Goal: Navigation & Orientation: Find specific page/section

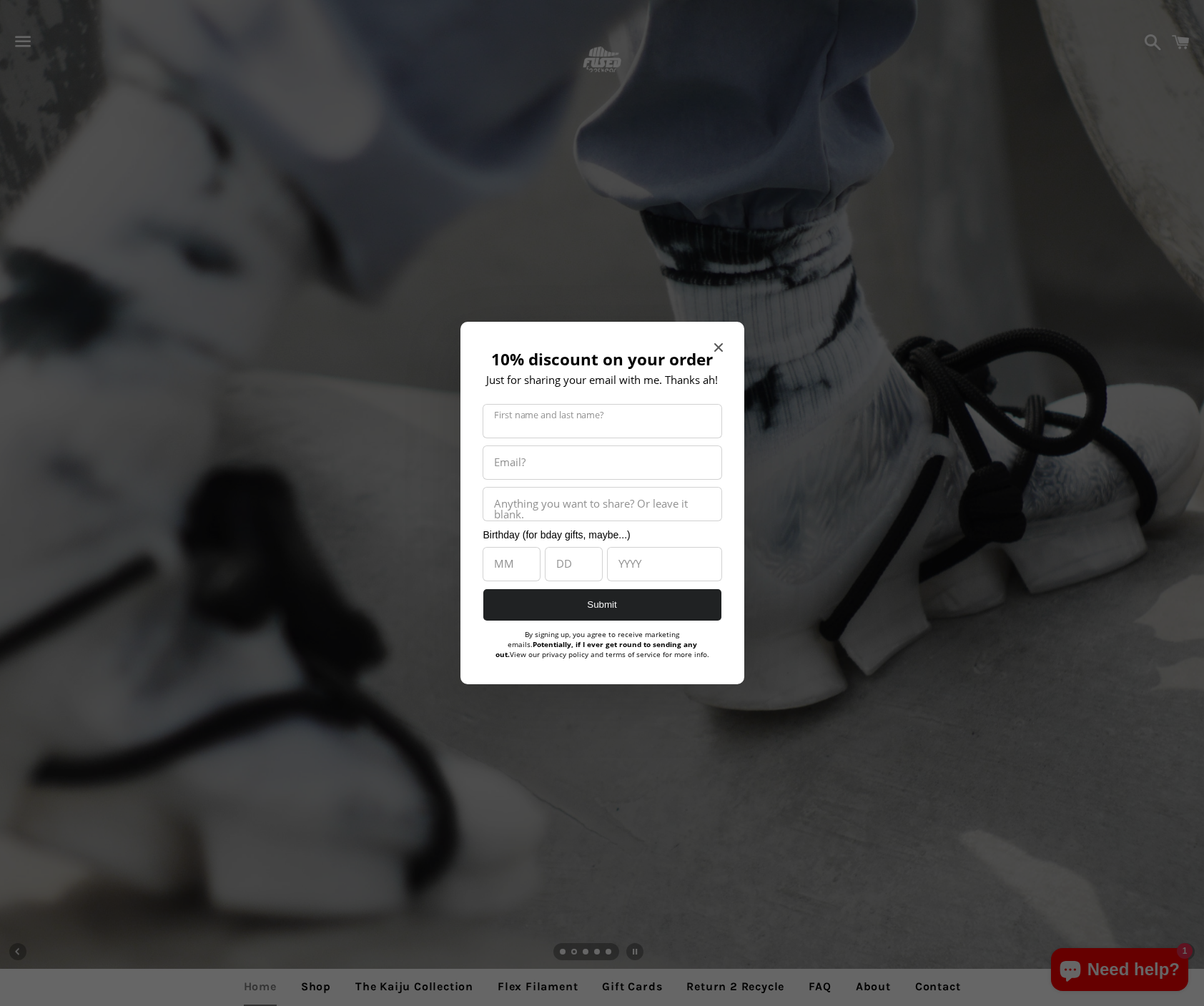
click at [721, 346] on icon "Close modal" at bounding box center [718, 347] width 9 height 9
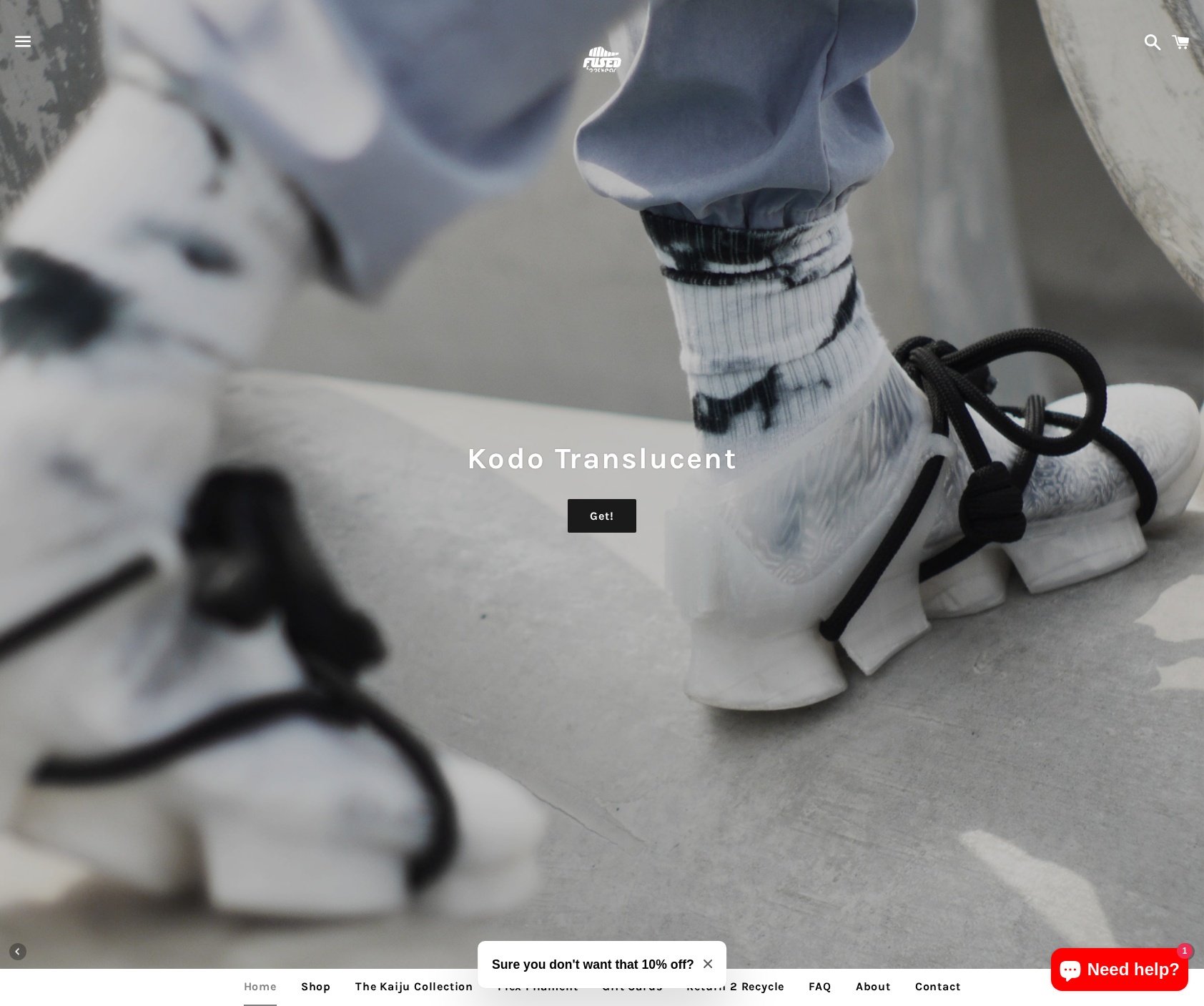
click at [41, 42] on div "Menu" at bounding box center [106, 42] width 198 height 84
click at [32, 42] on span "button" at bounding box center [23, 42] width 32 height 43
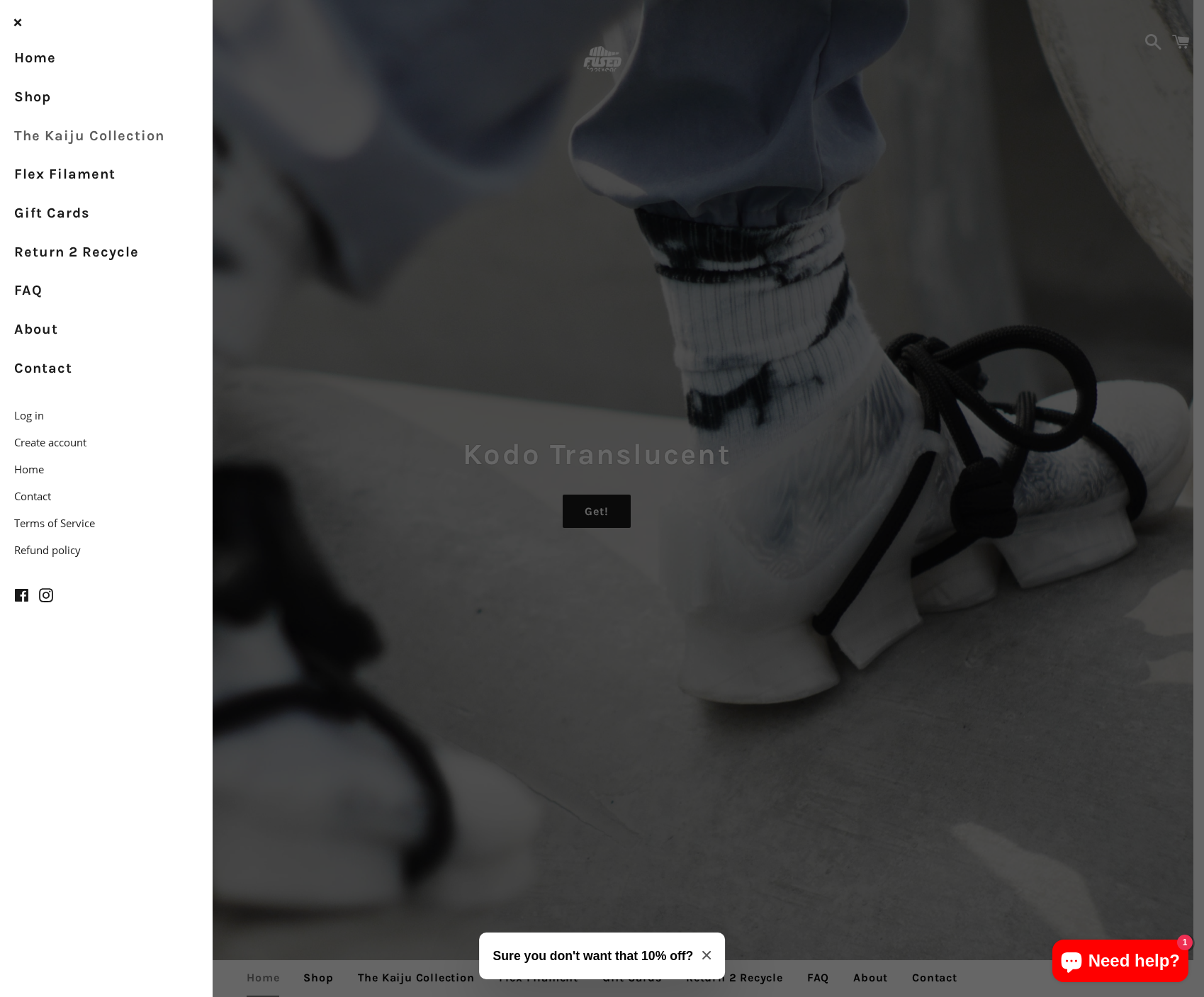
click at [66, 139] on link "The Kaiju Collection" at bounding box center [106, 136] width 213 height 39
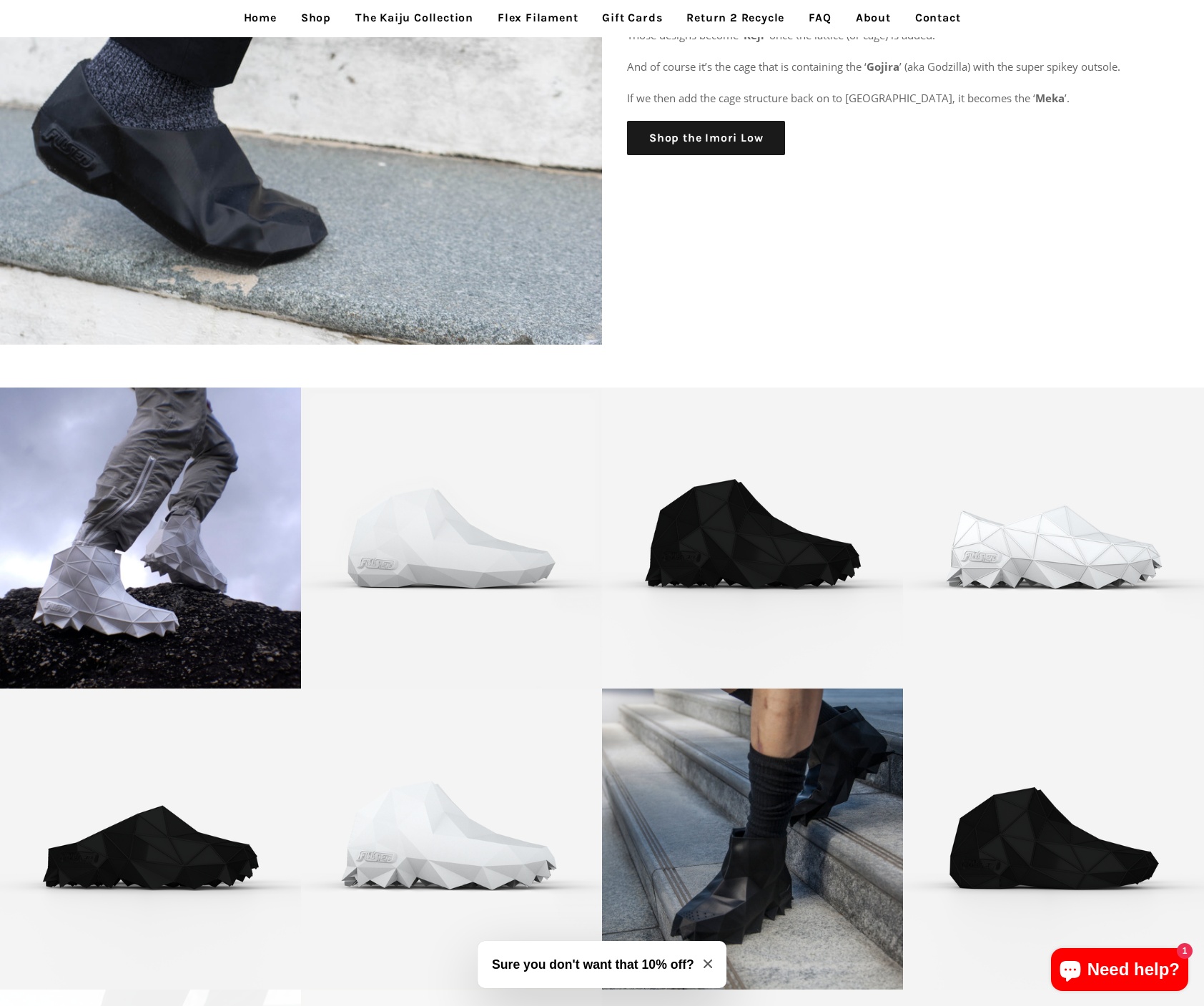
scroll to position [2517, 0]
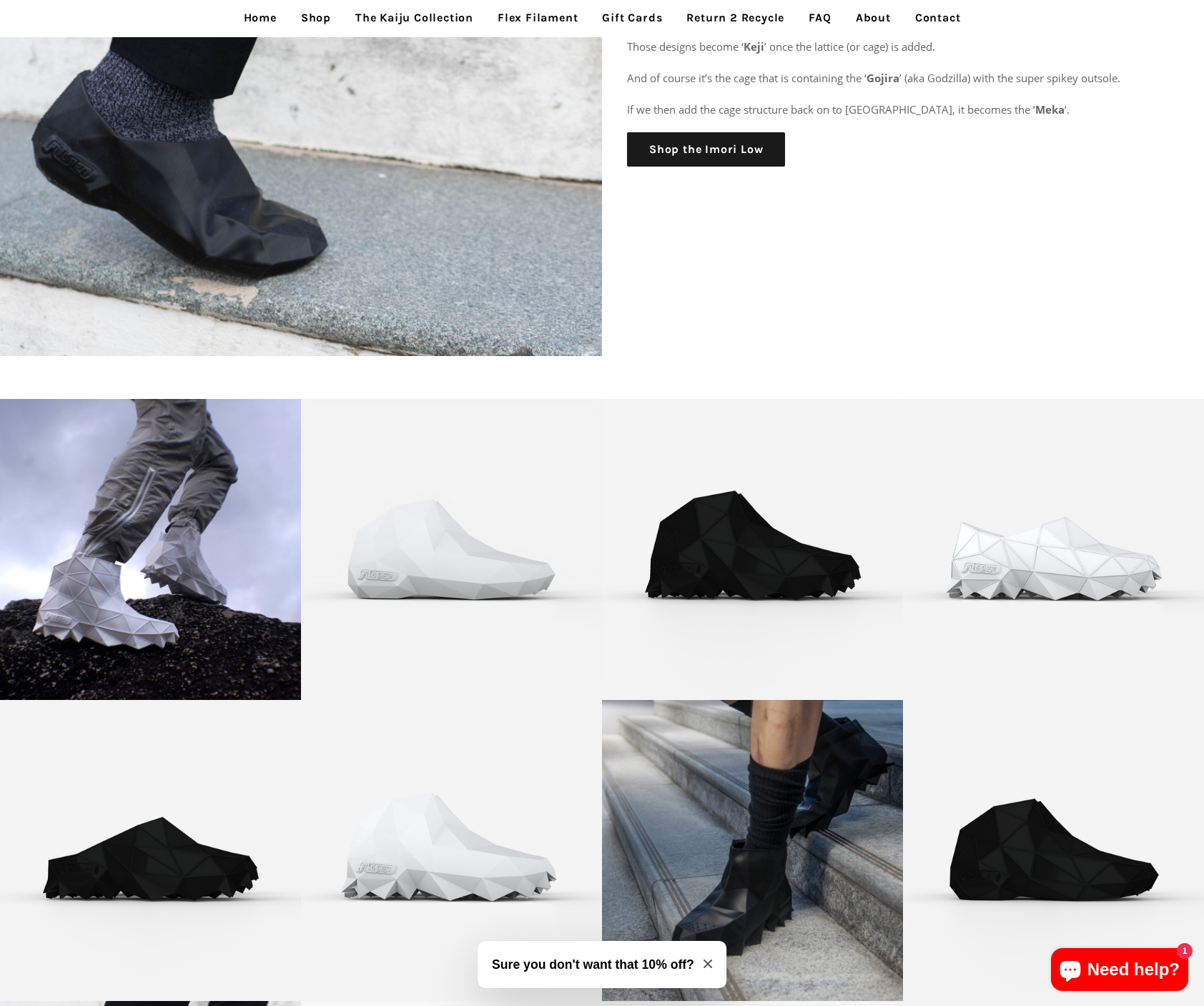
click at [549, 23] on link "Flex Filament" at bounding box center [538, 18] width 101 height 36
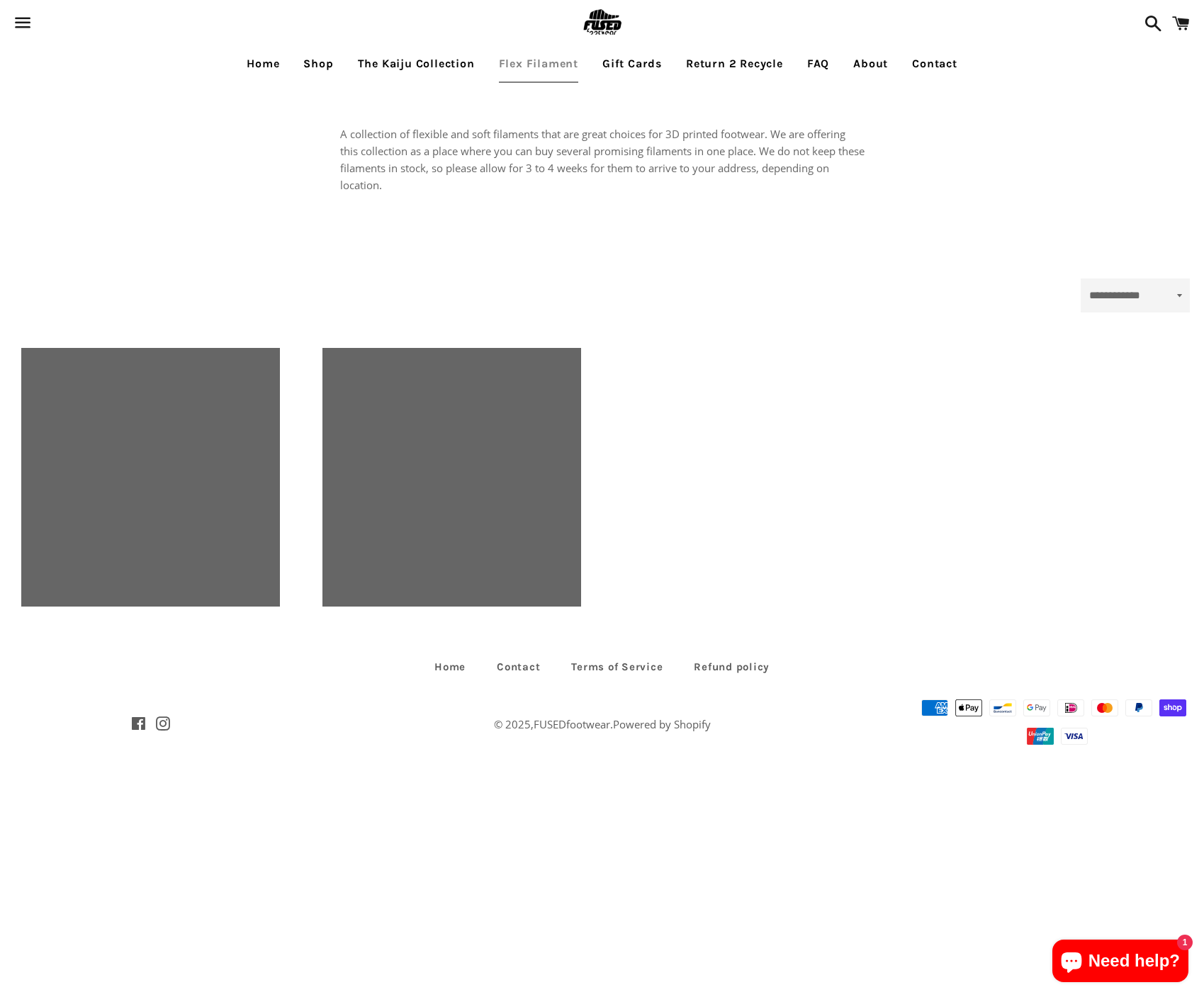
select select "**********"
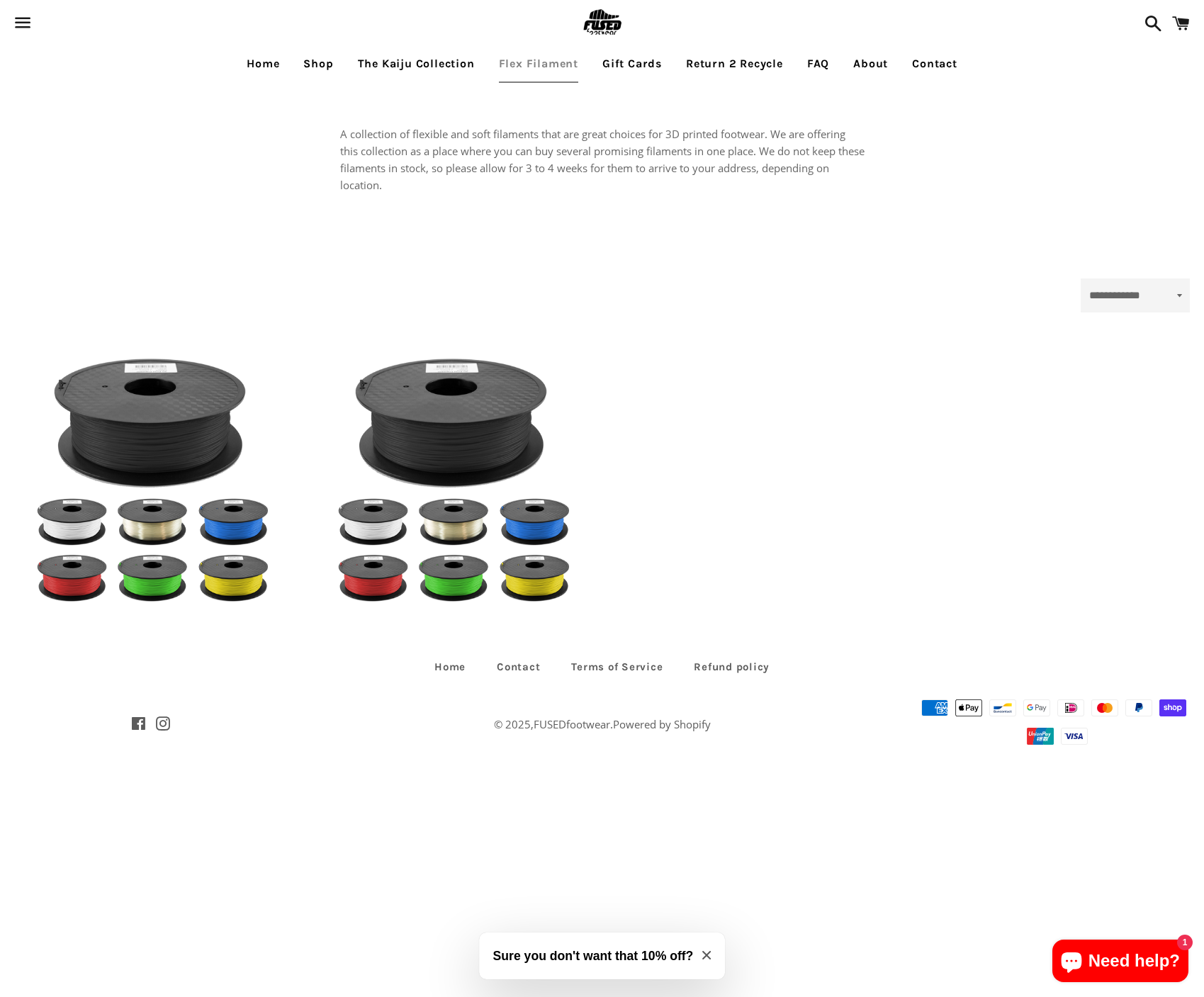
click at [301, 72] on link "Shop" at bounding box center [318, 63] width 51 height 36
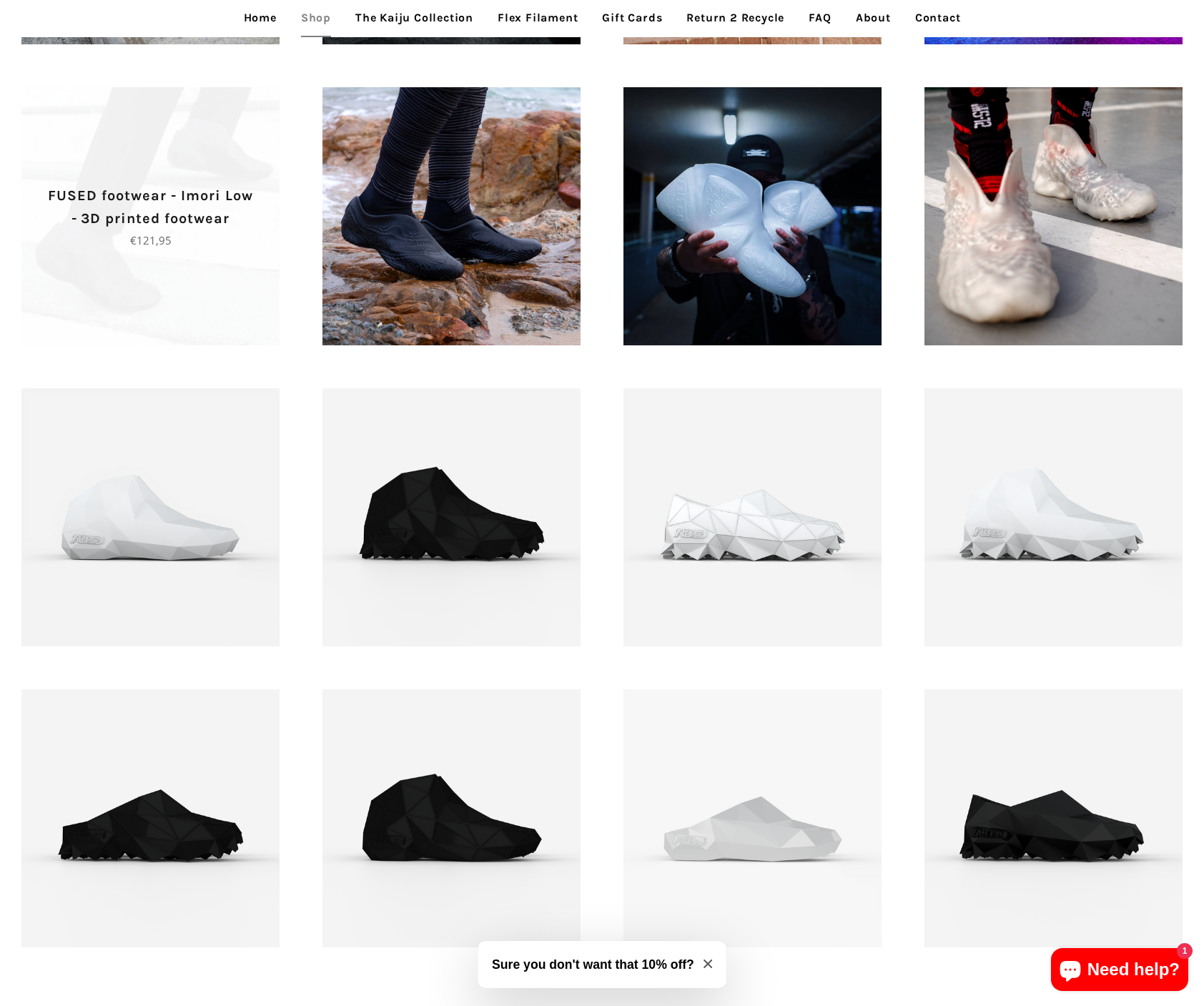
scroll to position [1545, 0]
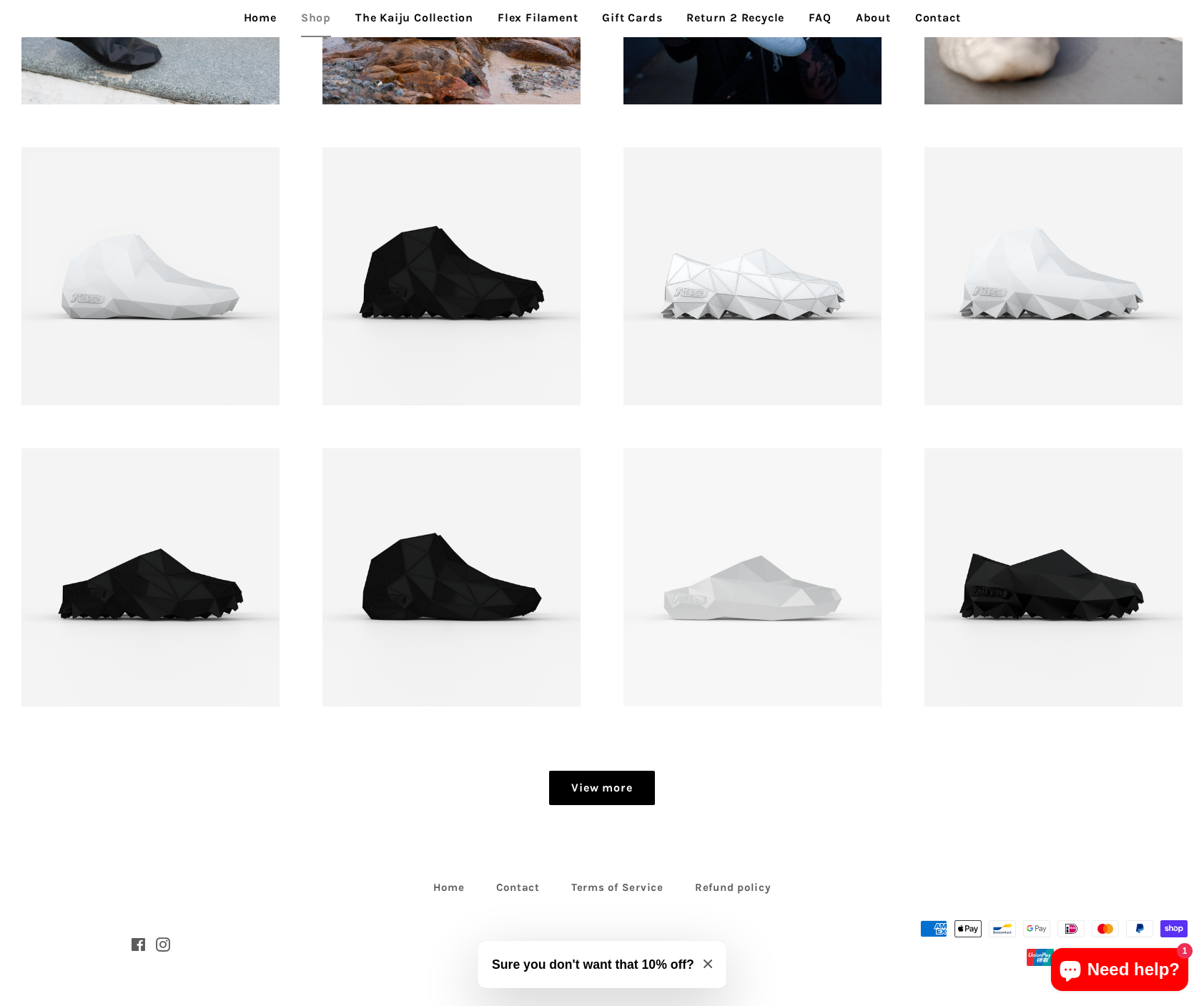
click at [638, 789] on link "View more" at bounding box center [601, 788] width 105 height 34
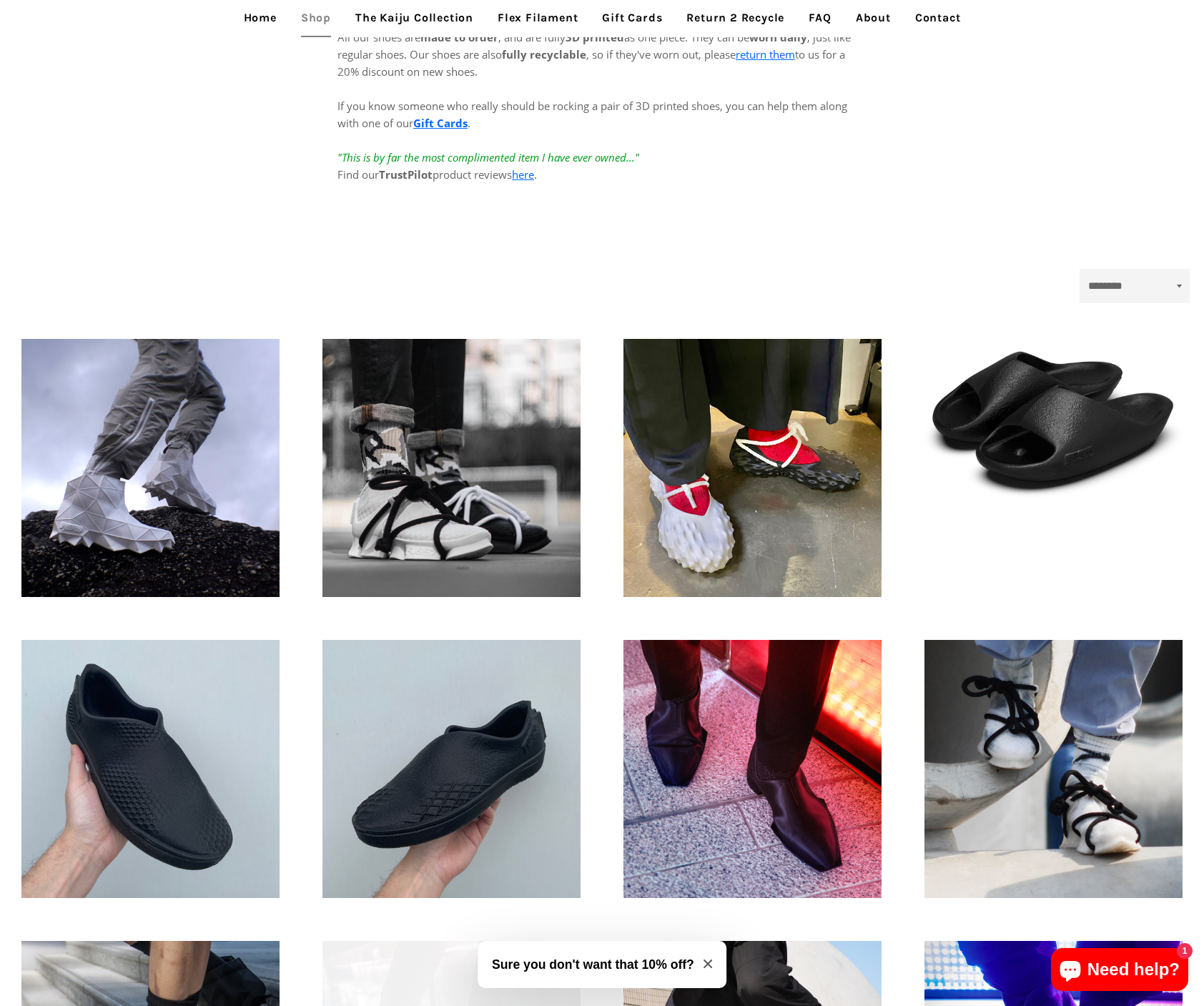
scroll to position [0, 0]
